Goal: Navigation & Orientation: Go to known website

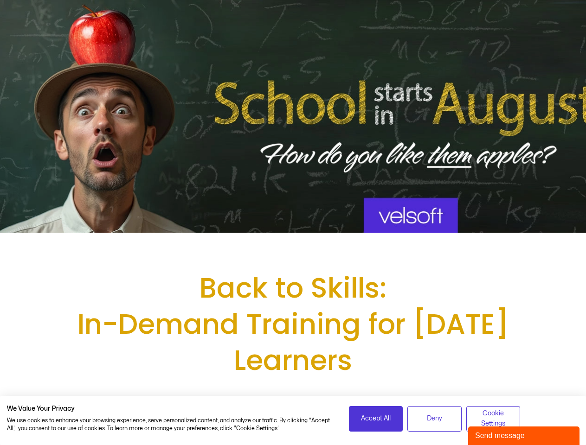
click at [293, 223] on div at bounding box center [293, 116] width 586 height 233
click at [376, 419] on span "Accept All" at bounding box center [376, 419] width 30 height 10
click at [434, 419] on span "Deny" at bounding box center [434, 419] width 15 height 10
click at [493, 419] on span "Cookie Settings" at bounding box center [493, 419] width 42 height 21
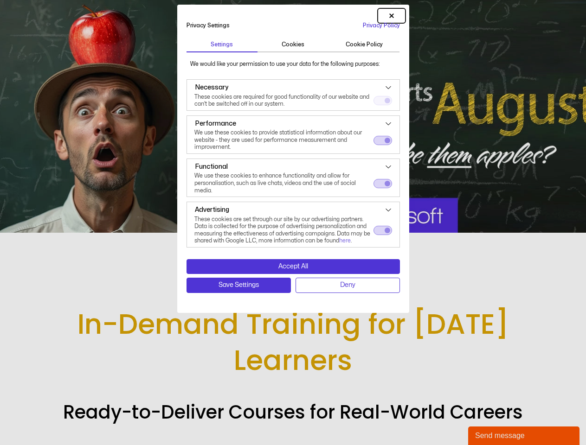
click at [409, 313] on dialog "Privacy Settings Privacy Policy | Settings Cookies Cookie Policy We would like …" at bounding box center [293, 159] width 232 height 308
